Goal: Complete application form

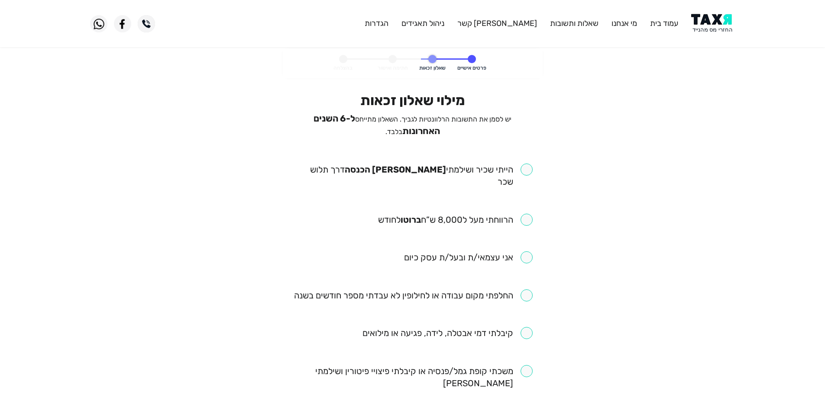
click at [524, 168] on input "checkbox" at bounding box center [413, 176] width 240 height 24
checkbox input "true"
click at [527, 214] on input "checkbox" at bounding box center [455, 220] width 155 height 12
checkbox input "true"
click at [529, 290] on input "checkbox" at bounding box center [413, 296] width 239 height 12
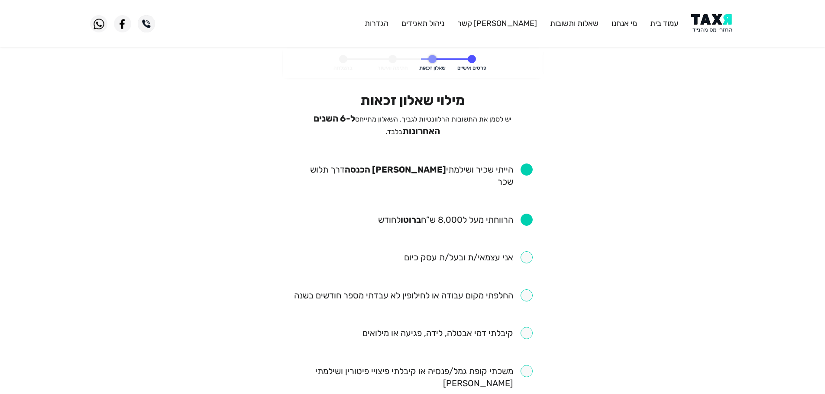
checkbox input "true"
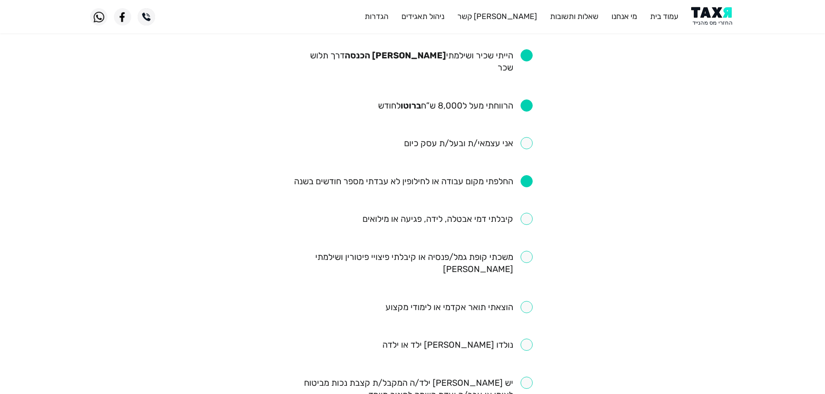
scroll to position [130, 0]
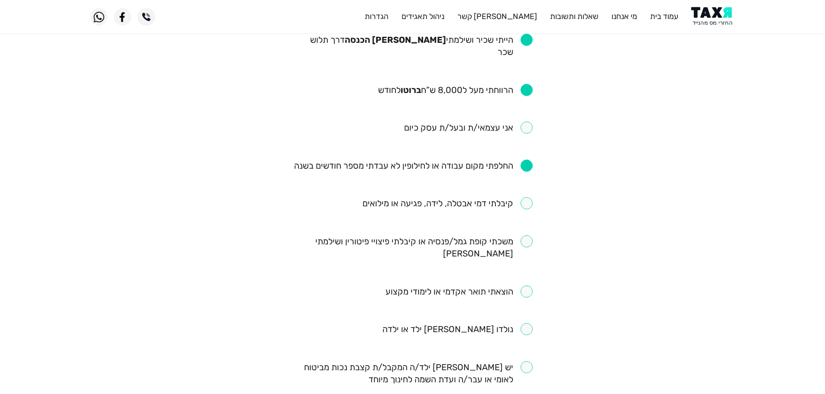
click at [530, 197] on input "checkbox" at bounding box center [447, 203] width 170 height 12
checkbox input "true"
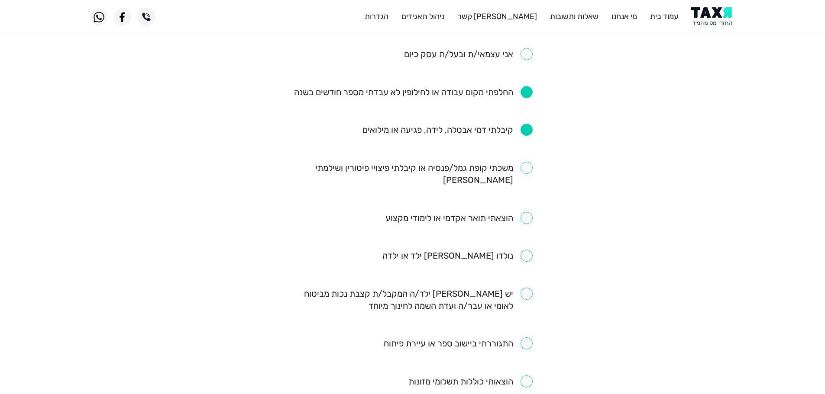
scroll to position [217, 0]
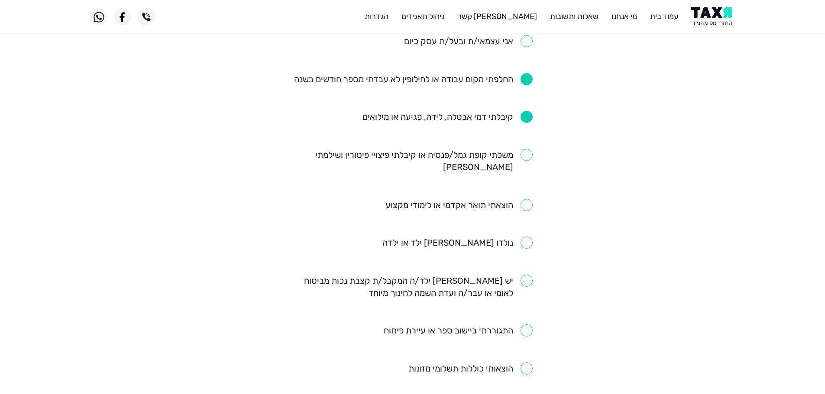
click at [529, 149] on input "checkbox" at bounding box center [413, 161] width 240 height 24
checkbox input "true"
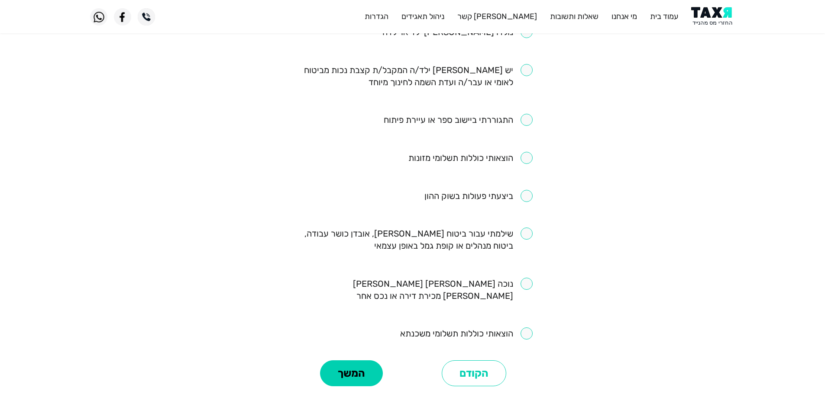
scroll to position [384, 0]
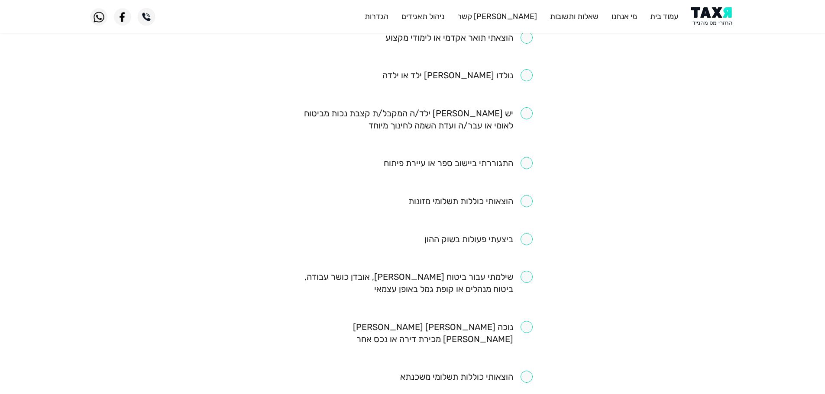
click at [526, 271] on input "checkbox" at bounding box center [413, 283] width 240 height 24
checkbox input "true"
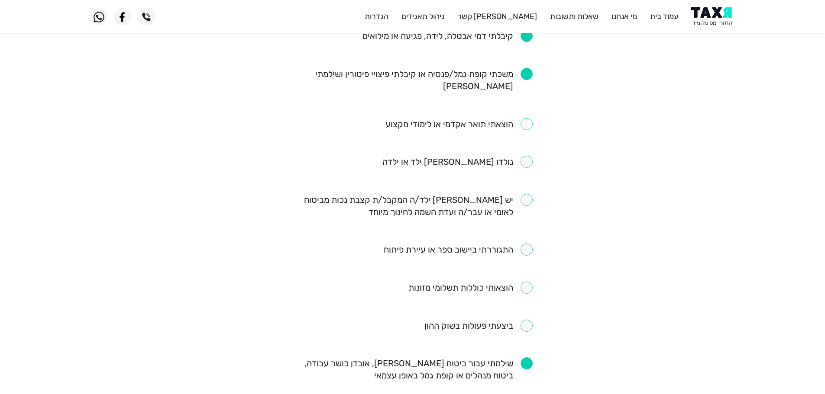
scroll to position [471, 0]
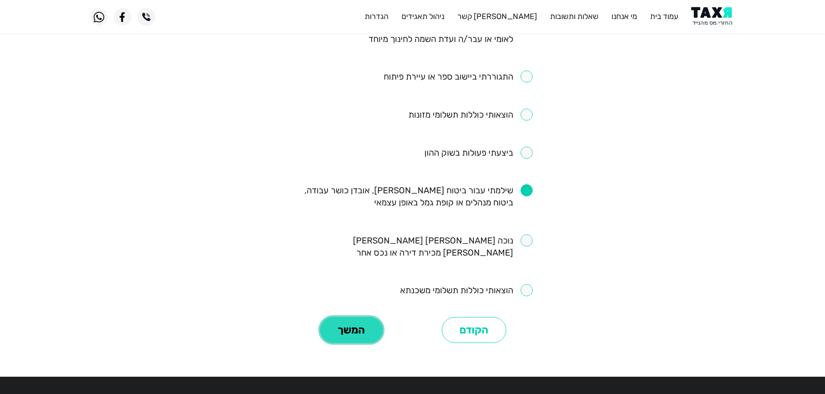
click at [350, 317] on button "המשך" at bounding box center [351, 330] width 63 height 26
